Goal: Check status: Check status

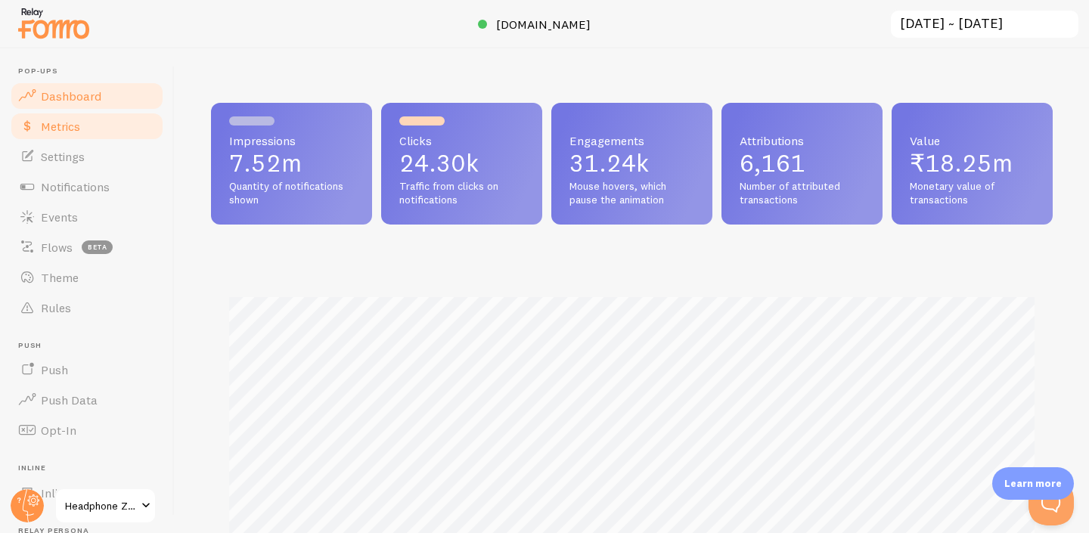
click at [94, 116] on link "Metrics" at bounding box center [87, 126] width 156 height 30
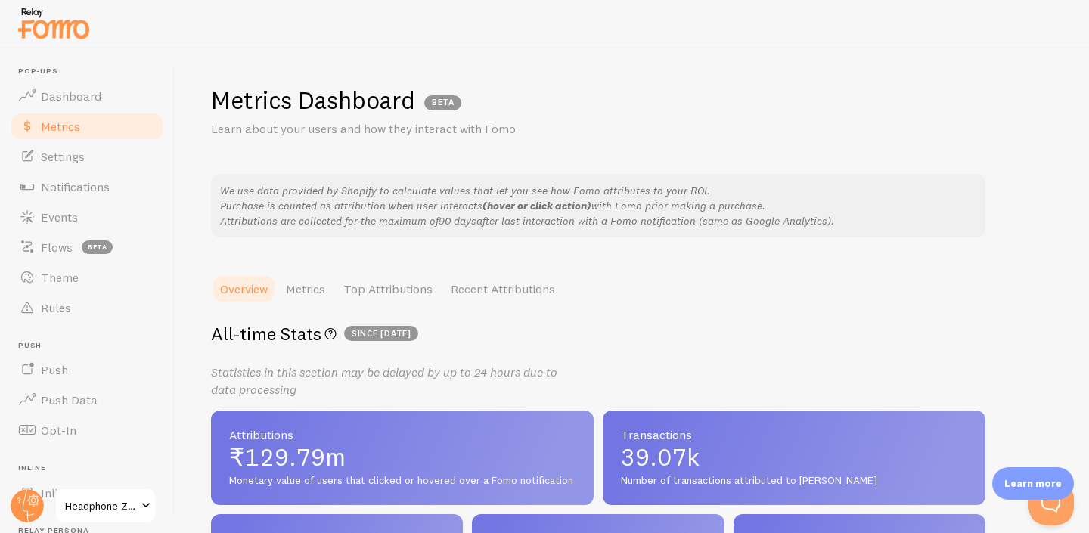
scroll to position [1, 0]
click at [60, 91] on span "Dashboard" at bounding box center [71, 95] width 60 height 15
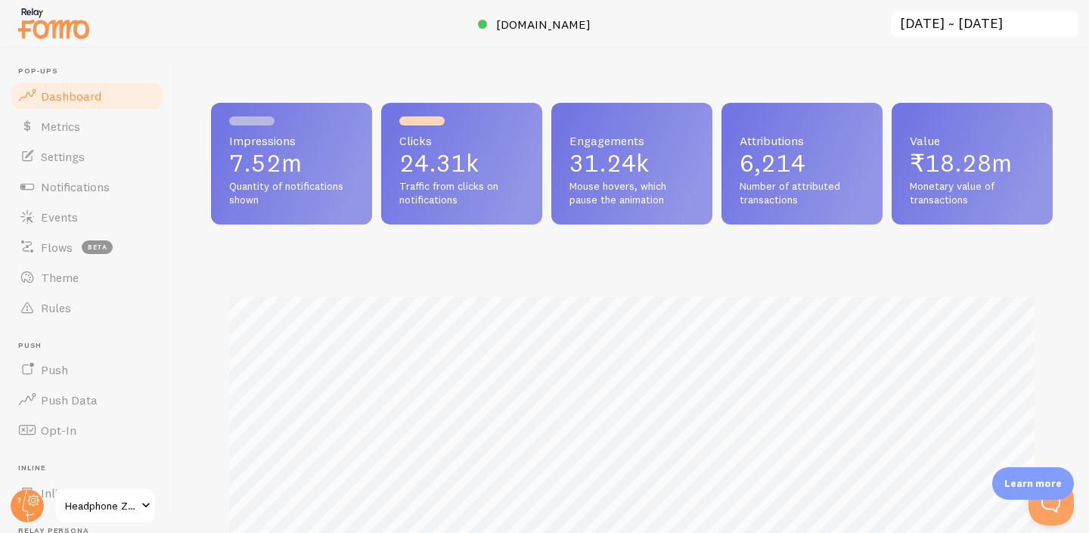
scroll to position [397, 841]
click at [989, 32] on input "[DATE] ~ [DATE]" at bounding box center [984, 24] width 191 height 31
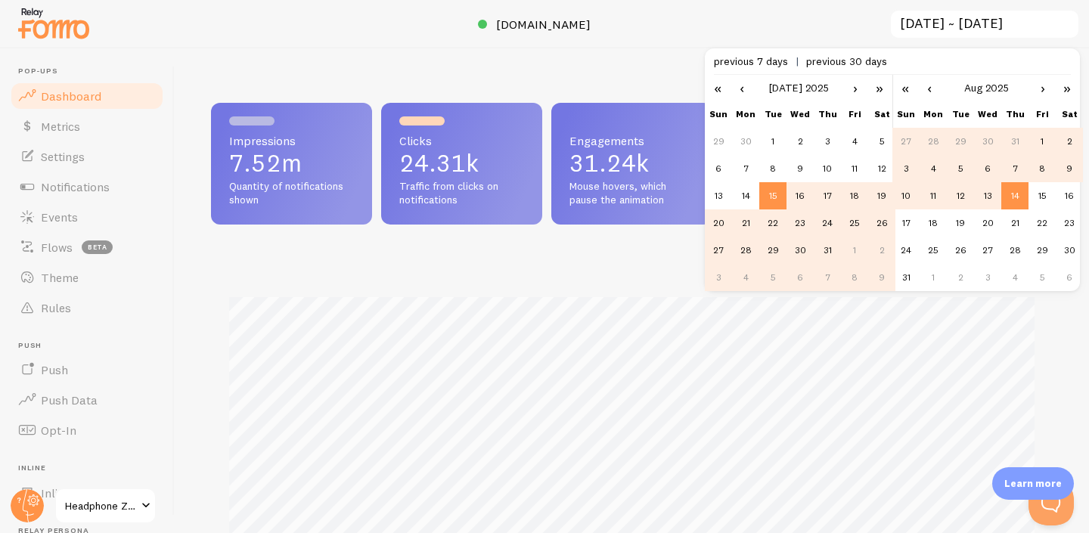
click at [740, 92] on link "‹" at bounding box center [741, 88] width 23 height 26
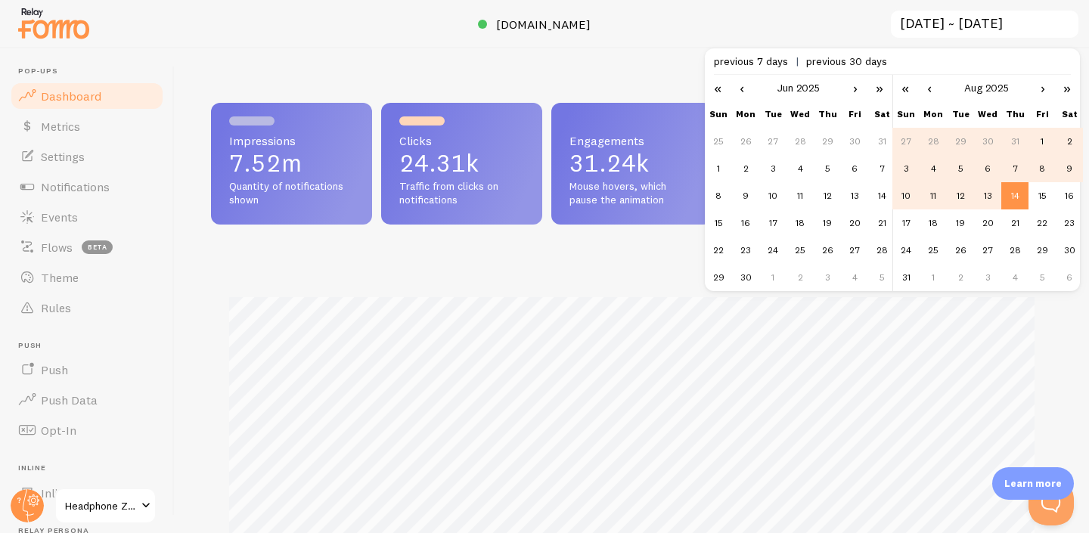
click at [740, 92] on link "‹" at bounding box center [741, 88] width 23 height 26
click at [736, 271] on td "31" at bounding box center [745, 277] width 27 height 27
click at [933, 85] on link "‹" at bounding box center [929, 88] width 23 height 26
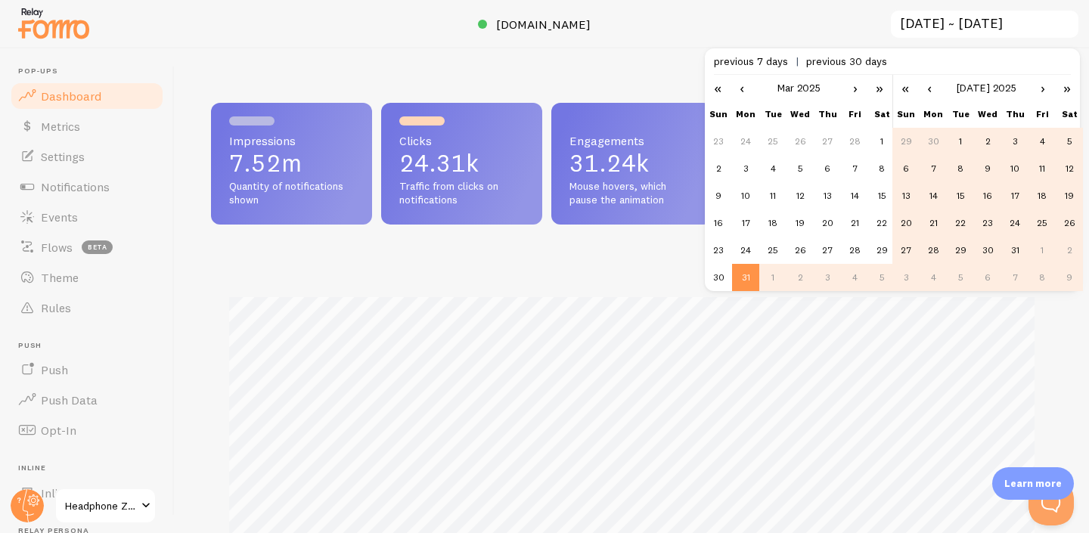
click at [933, 85] on link "‹" at bounding box center [929, 88] width 23 height 26
click at [906, 173] on td "6" at bounding box center [905, 168] width 27 height 27
type input "[DATE] ~ [DATE]"
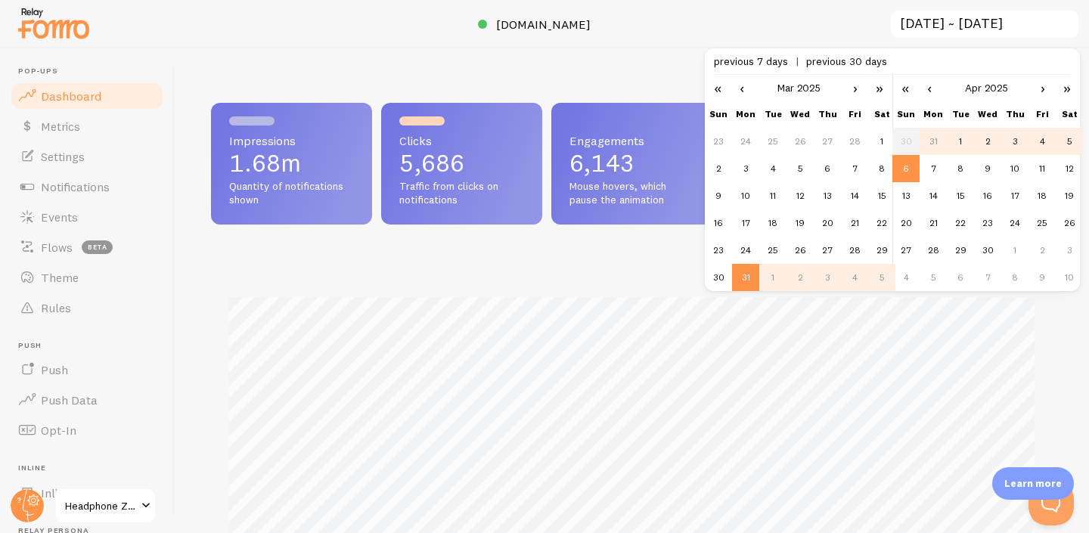
click at [598, 76] on div "Impressions 1.68m Quantity of notifications shown Clicks 5,686 Traffic from cli…" at bounding box center [632, 290] width 914 height 485
